Goal: Browse casually: Explore the website without a specific task or goal

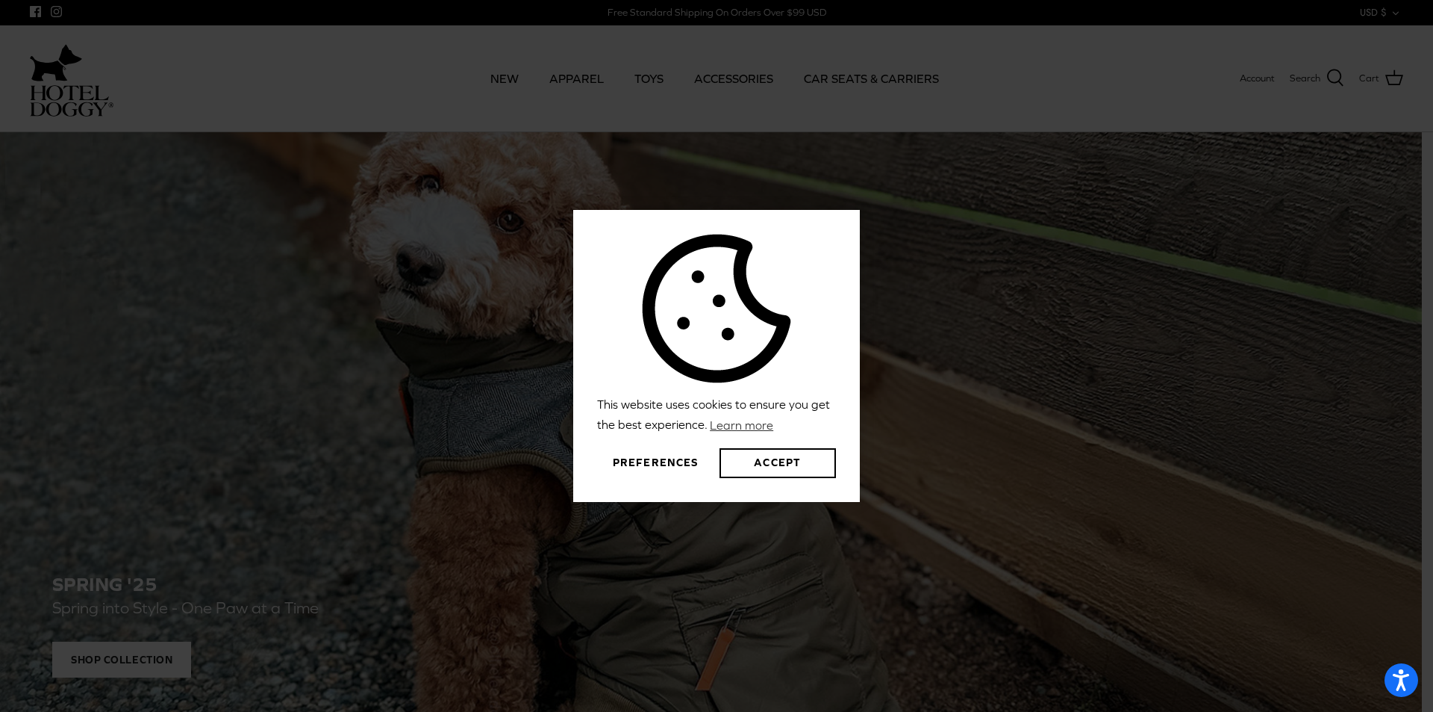
drag, startPoint x: 452, startPoint y: 399, endPoint x: 570, endPoint y: 153, distance: 272.8
click at [451, 394] on div "This website uses cookies to ensure you get the best experience. Learn more Pre…" at bounding box center [716, 356] width 1433 height 712
drag, startPoint x: 579, startPoint y: 80, endPoint x: 694, endPoint y: 346, distance: 289.9
click at [579, 81] on div "This website uses cookies to ensure you get the best experience. Learn more Pre…" at bounding box center [716, 356] width 1433 height 712
click at [780, 471] on button "Accept" at bounding box center [778, 463] width 116 height 30
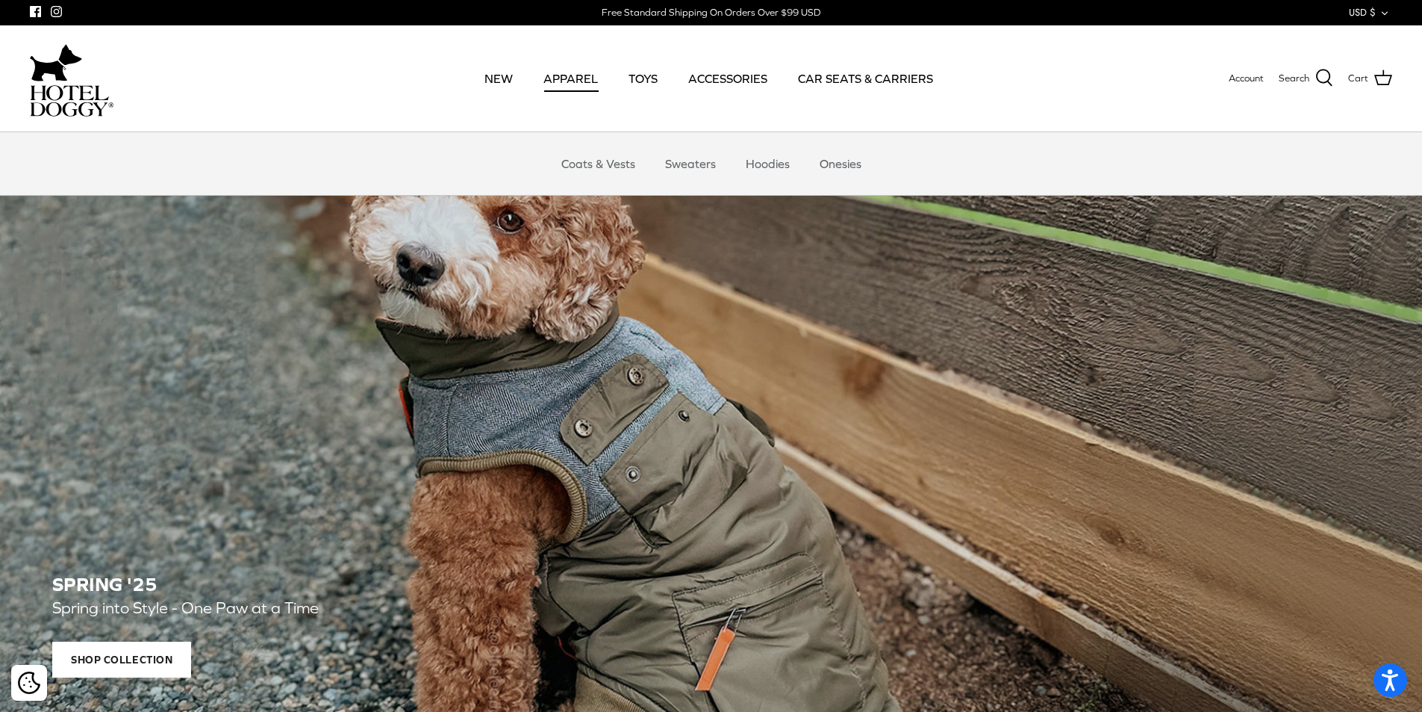
click at [588, 82] on link "APPAREL" at bounding box center [570, 78] width 81 height 51
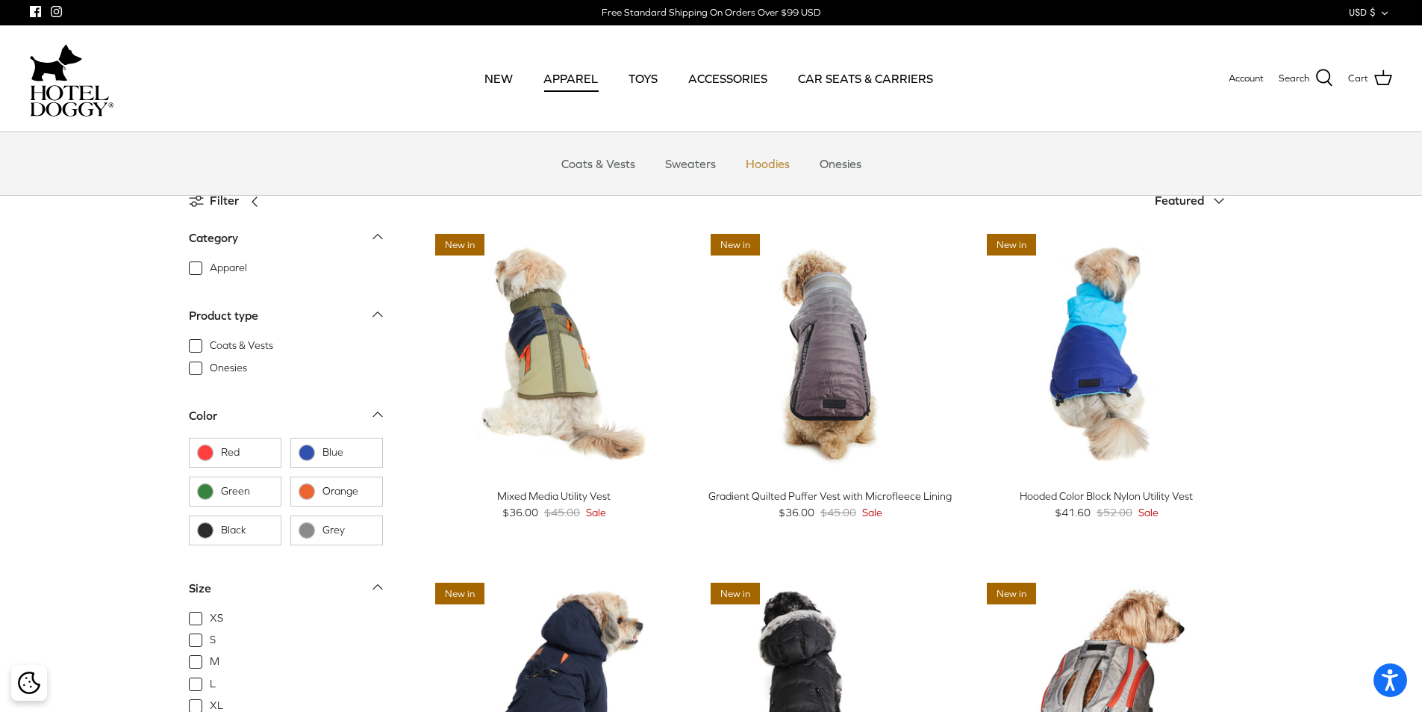
click at [756, 164] on link "Hoodies" at bounding box center [767, 163] width 71 height 45
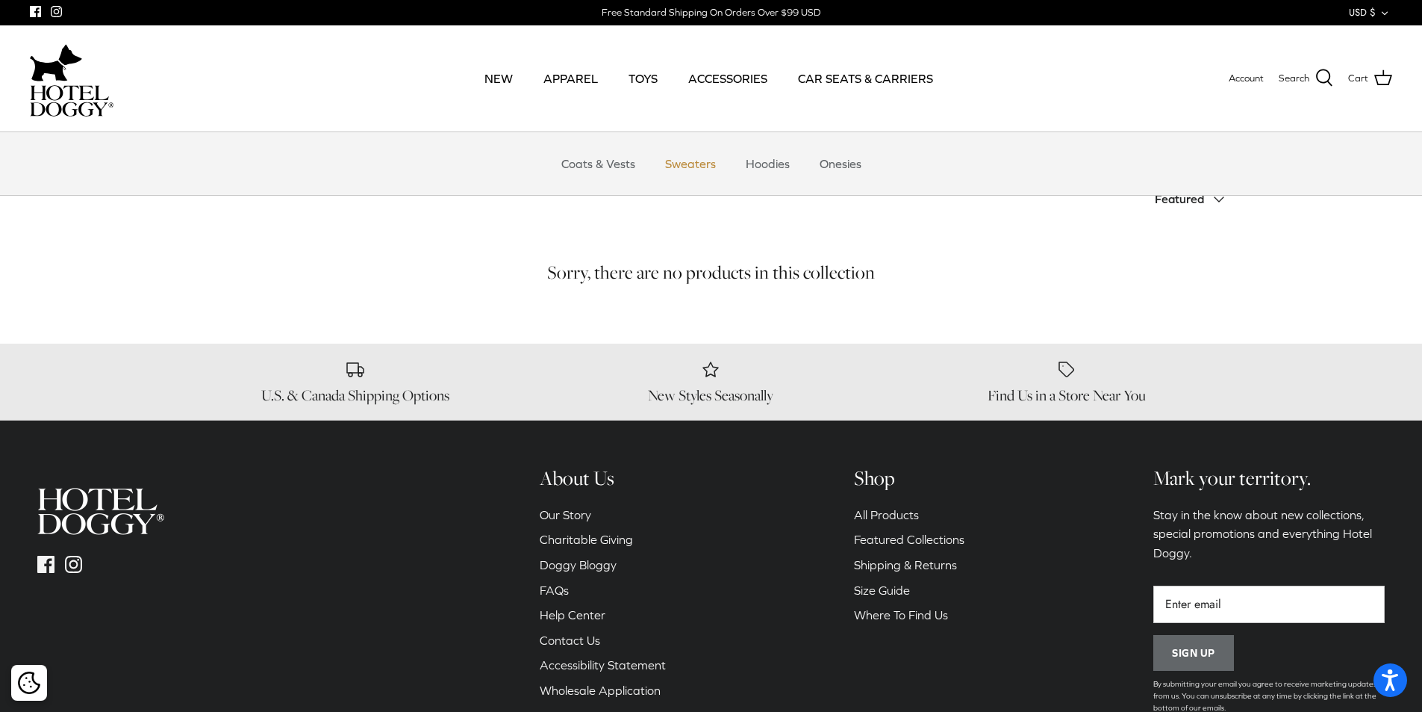
click at [706, 175] on link "Sweaters" at bounding box center [691, 163] width 78 height 45
click at [606, 164] on link "Coats & Vests" at bounding box center [598, 163] width 101 height 45
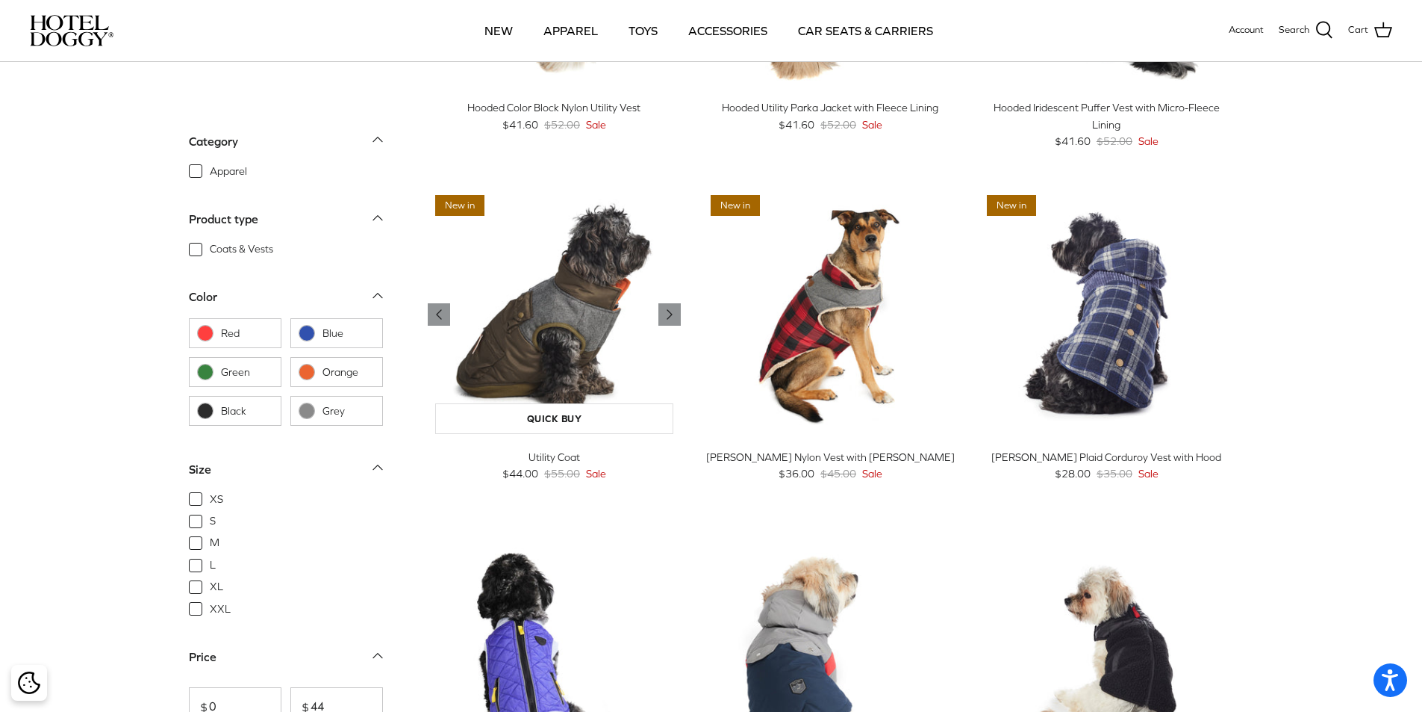
scroll to position [896, 0]
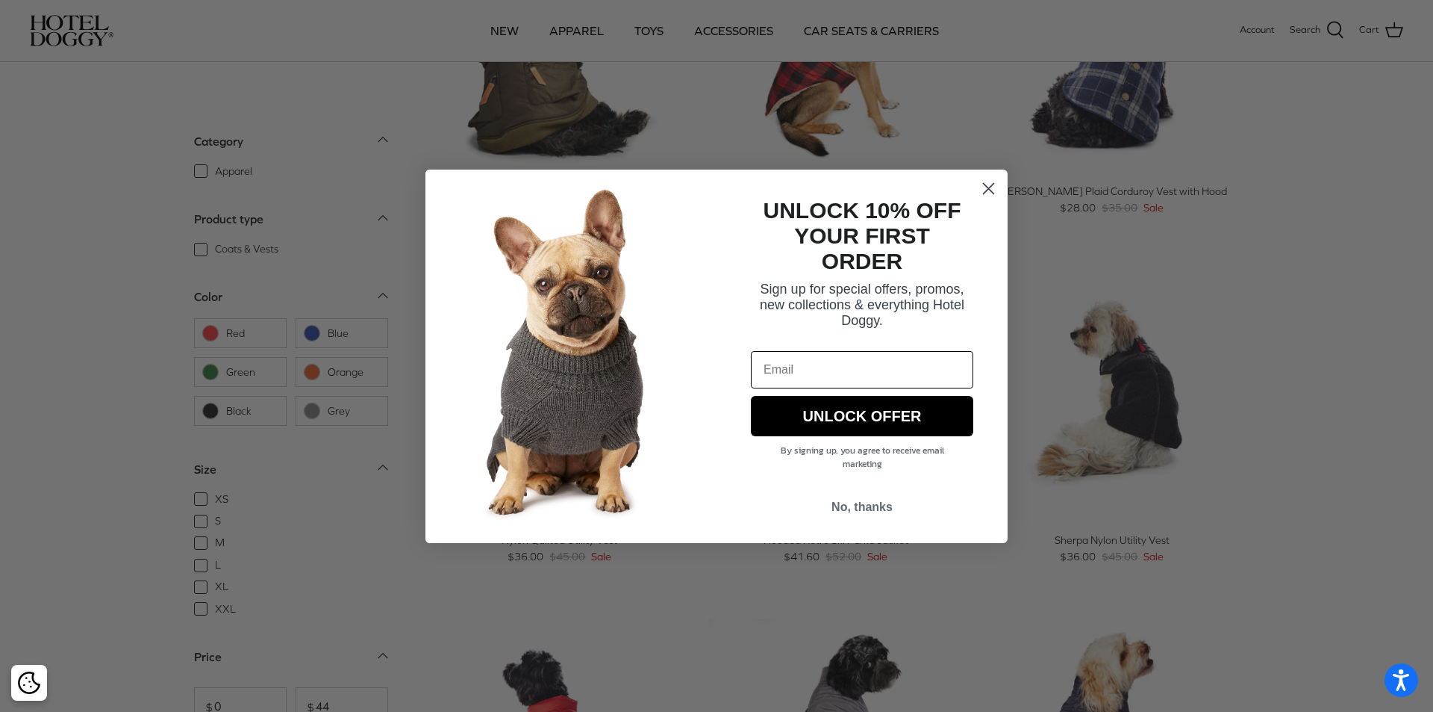
drag, startPoint x: 989, startPoint y: 190, endPoint x: 934, endPoint y: 210, distance: 58.6
click at [989, 189] on icon "Close dialog" at bounding box center [989, 188] width 26 height 26
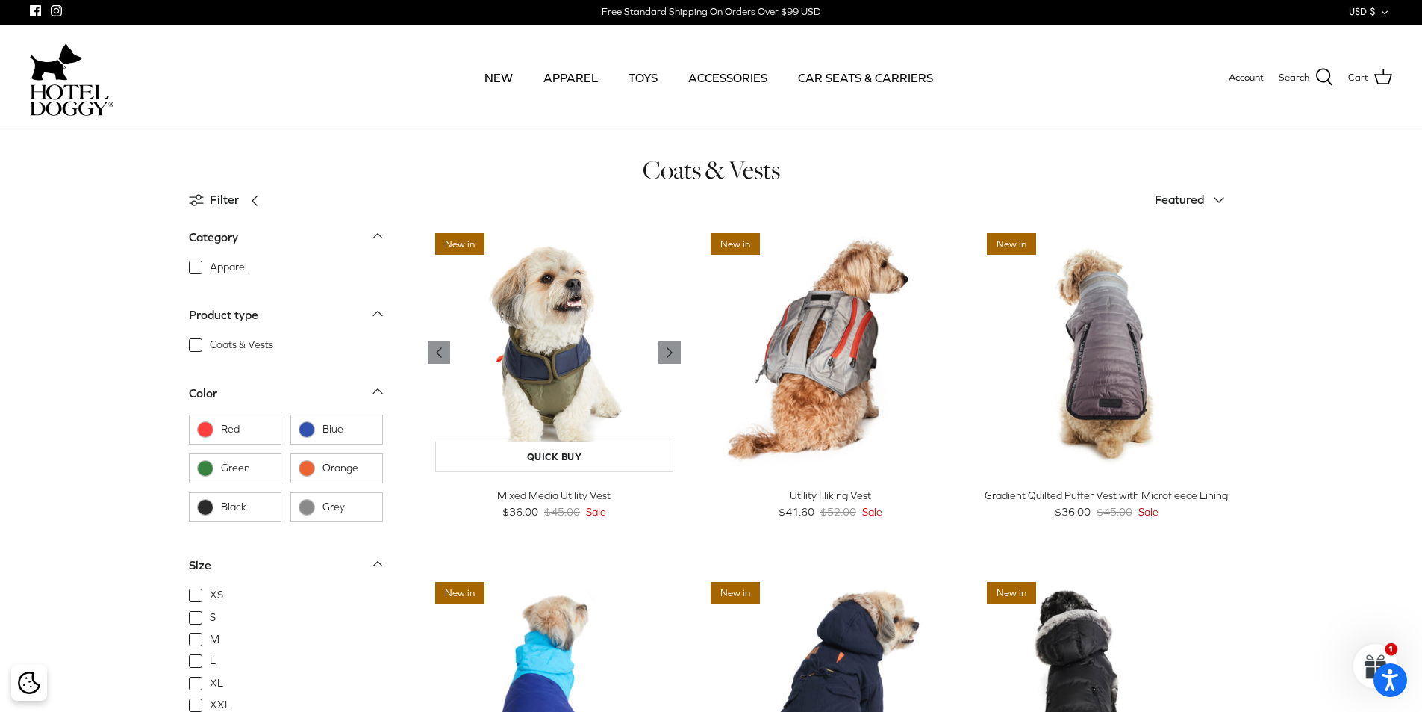
scroll to position [0, 0]
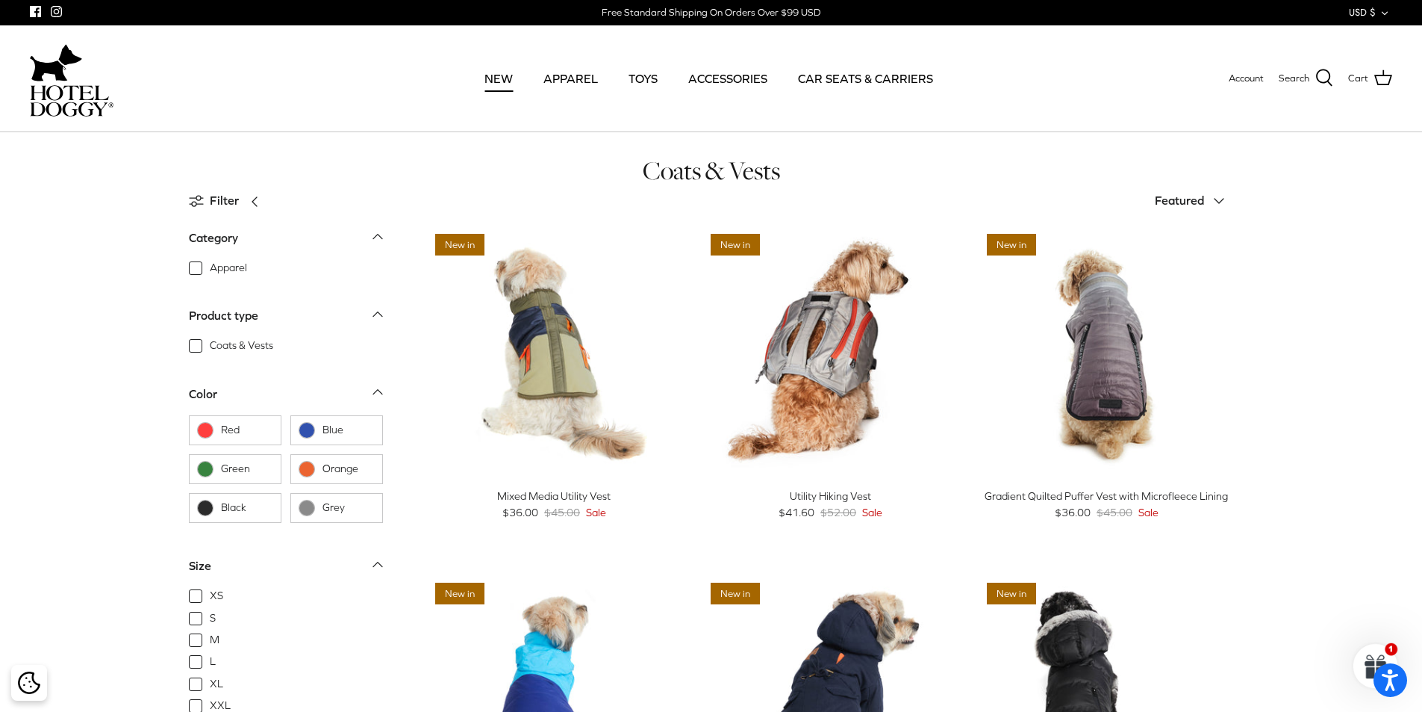
click at [505, 81] on link "NEW" at bounding box center [498, 78] width 55 height 51
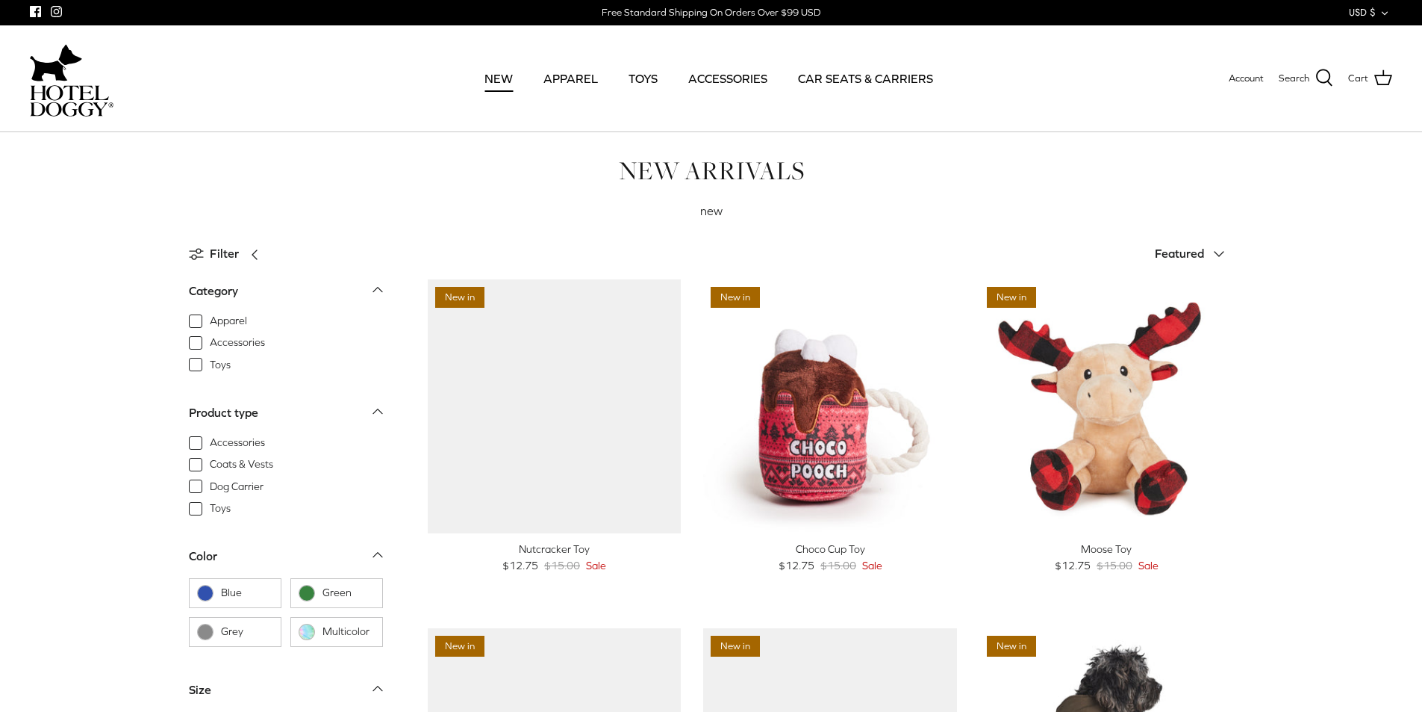
click at [82, 78] on div at bounding box center [72, 62] width 84 height 45
